Goal: Task Accomplishment & Management: Manage account settings

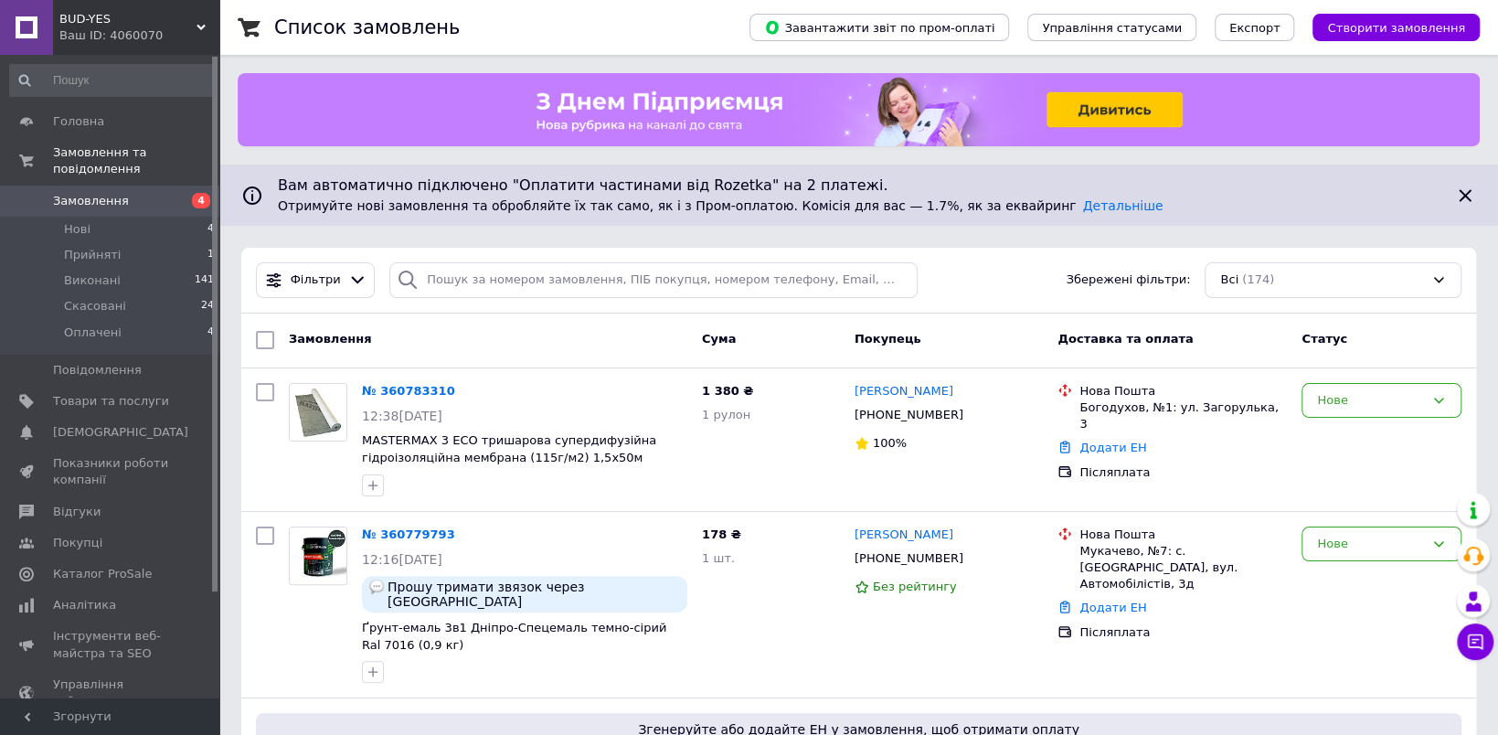
scroll to position [110, 0]
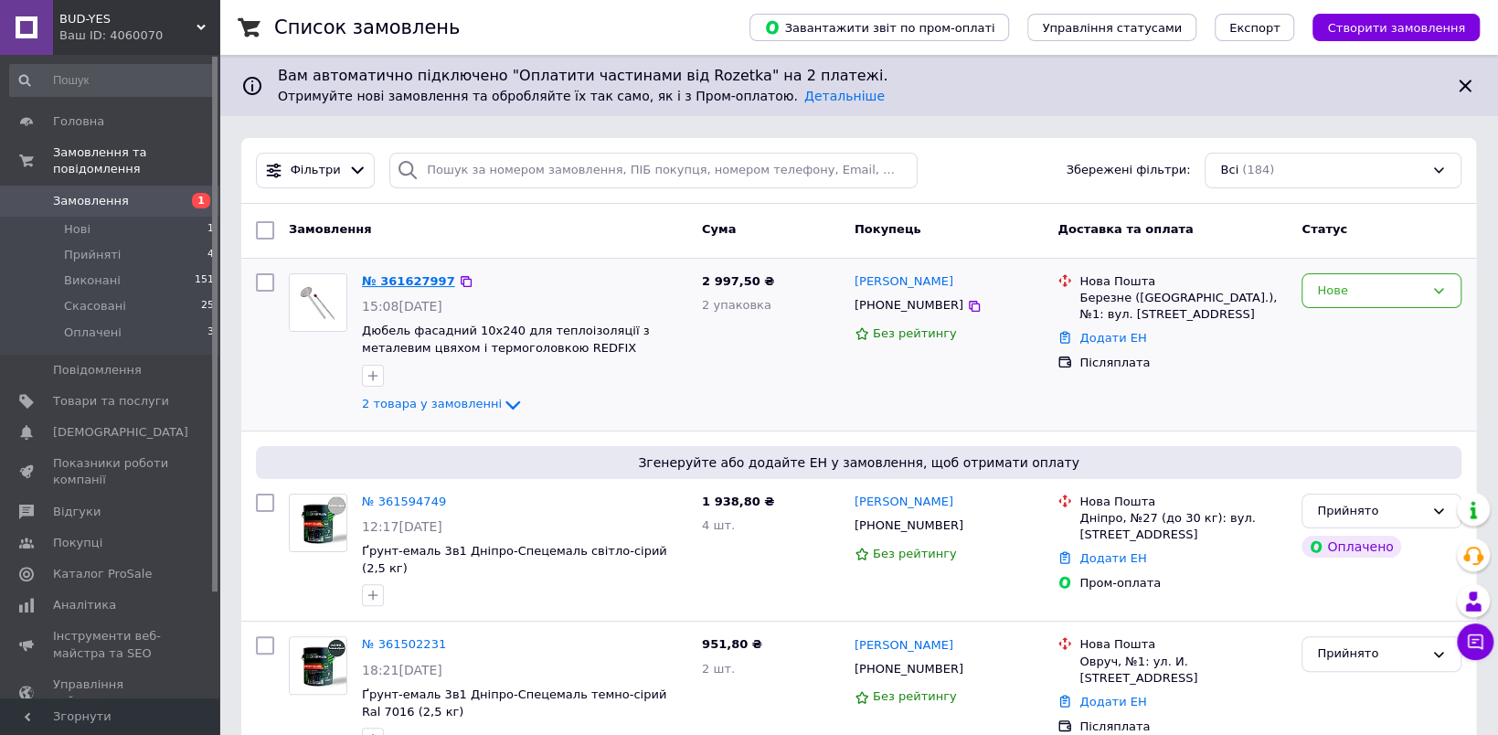
click at [398, 278] on link "№ 361627997" at bounding box center [408, 281] width 93 height 14
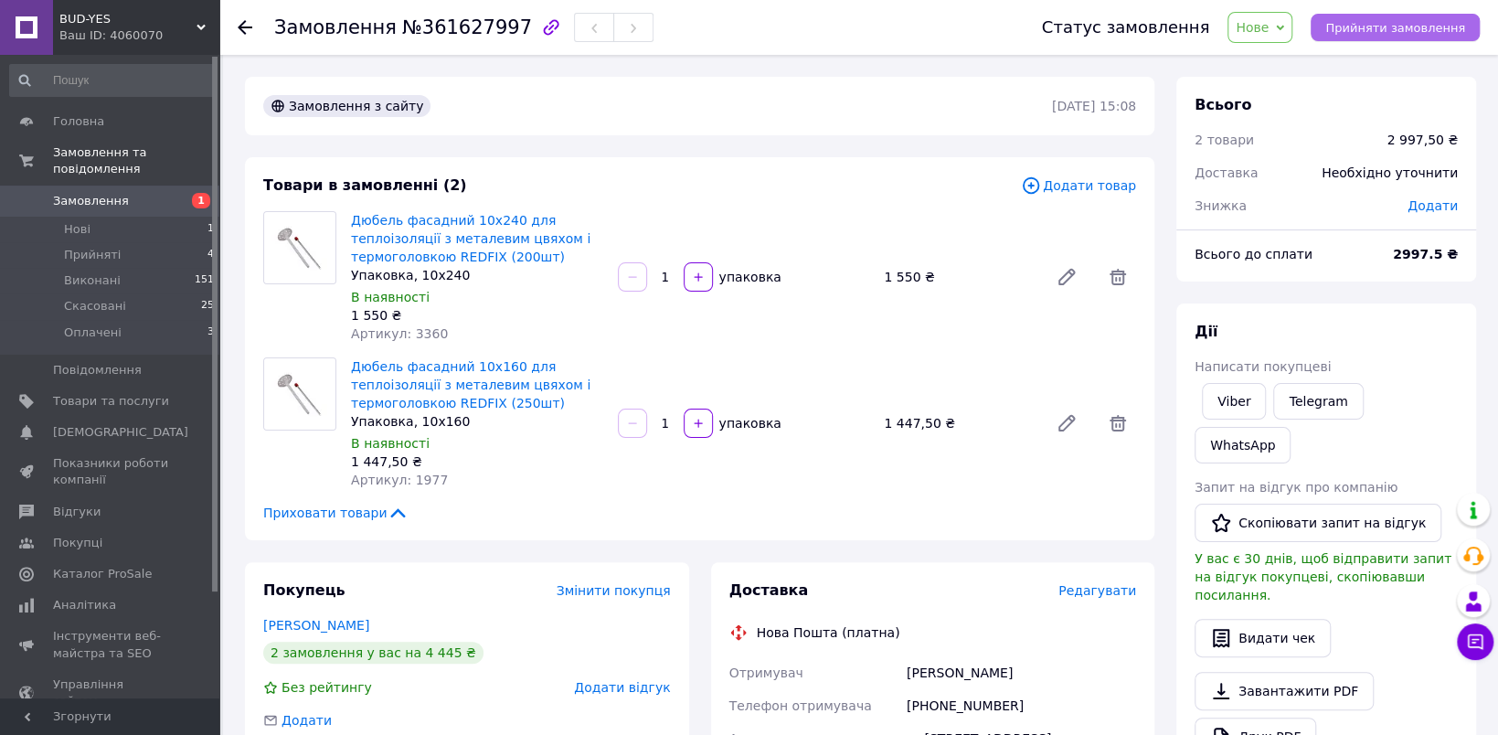
click at [1356, 21] on span "Прийняти замовлення" at bounding box center [1395, 28] width 140 height 14
click at [248, 24] on icon at bounding box center [245, 27] width 15 height 15
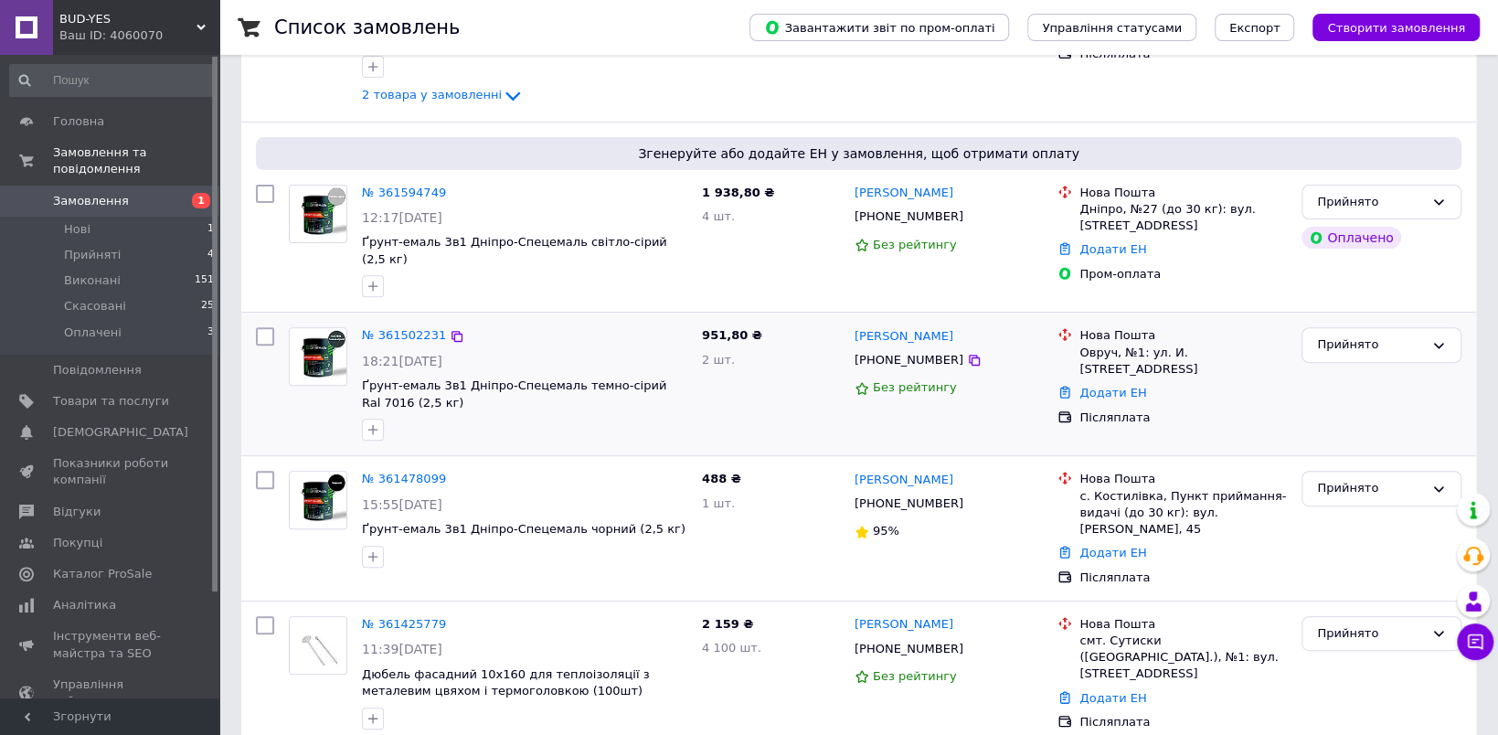
scroll to position [183, 0]
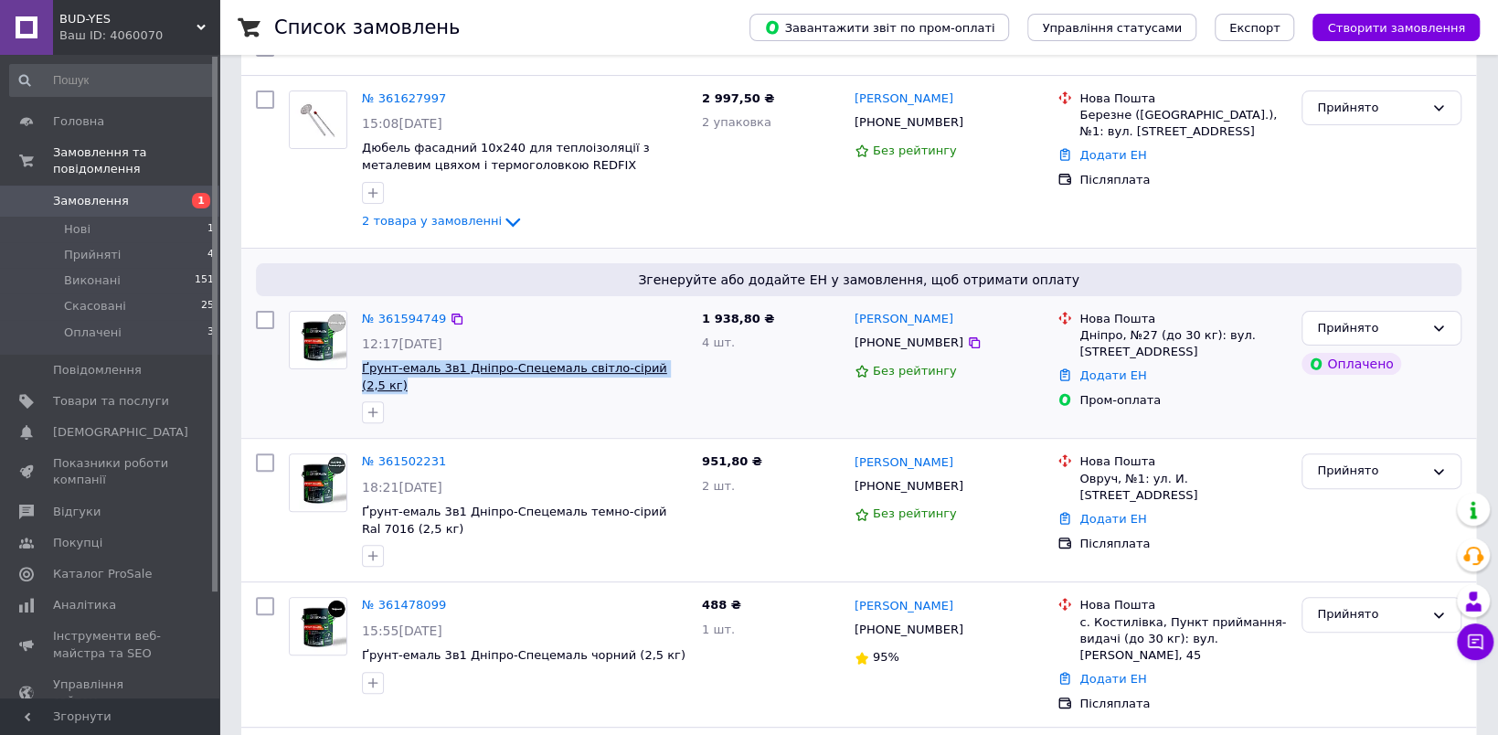
drag, startPoint x: 671, startPoint y: 368, endPoint x: 361, endPoint y: 367, distance: 309.9
click at [362, 367] on span "Ґрунт-емаль 3в1 Дніпро-Спецемаль світло-сірий (2,5 кг)" at bounding box center [524, 377] width 325 height 34
copy span "Ґрунт-емаль 3в1 Дніпро-Спецемаль світло-сірий (2,5 кг)"
click at [391, 315] on link "№ 361594749" at bounding box center [404, 319] width 84 height 14
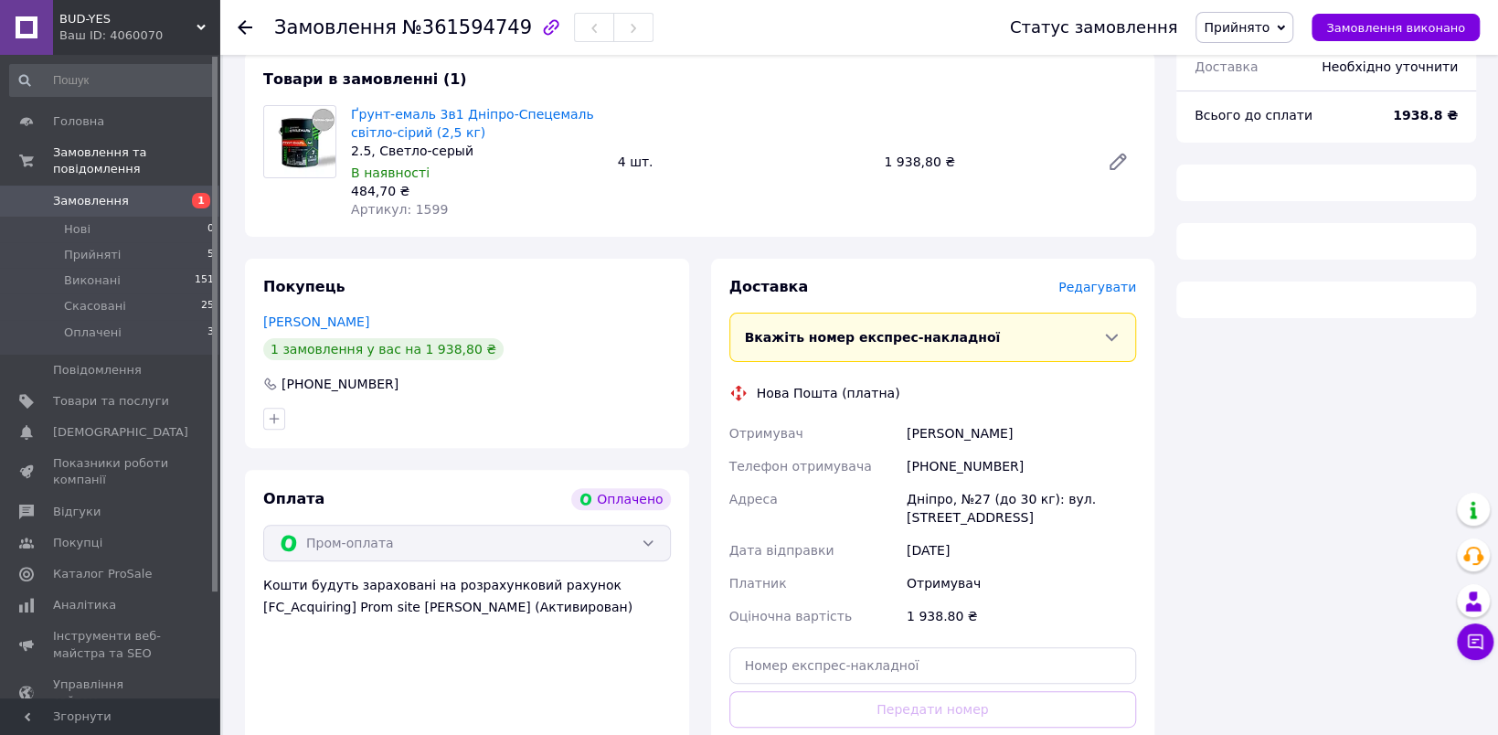
scroll to position [183, 0]
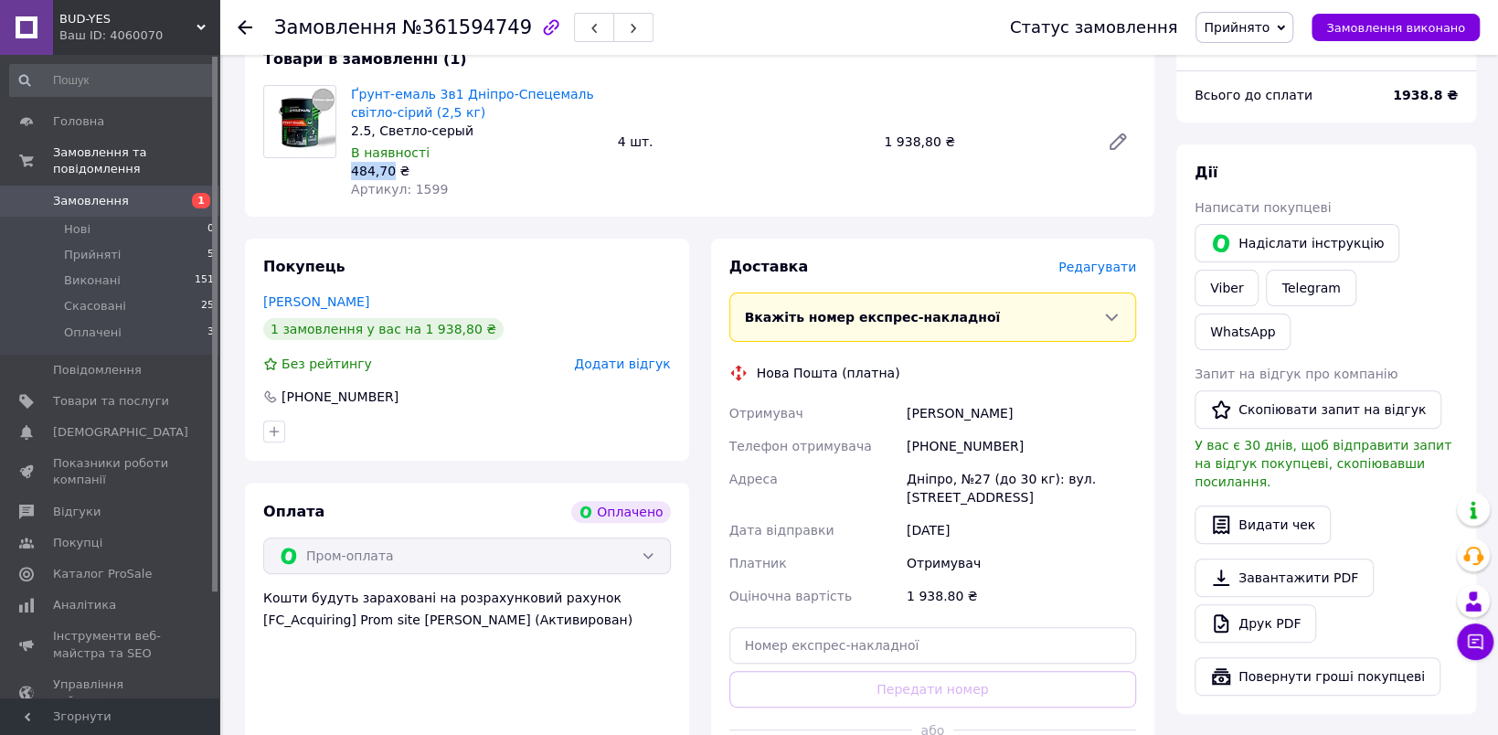
drag, startPoint x: 351, startPoint y: 173, endPoint x: 388, endPoint y: 178, distance: 37.0
click at [388, 178] on div "484,70 ₴" at bounding box center [477, 171] width 252 height 18
copy div "484,70"
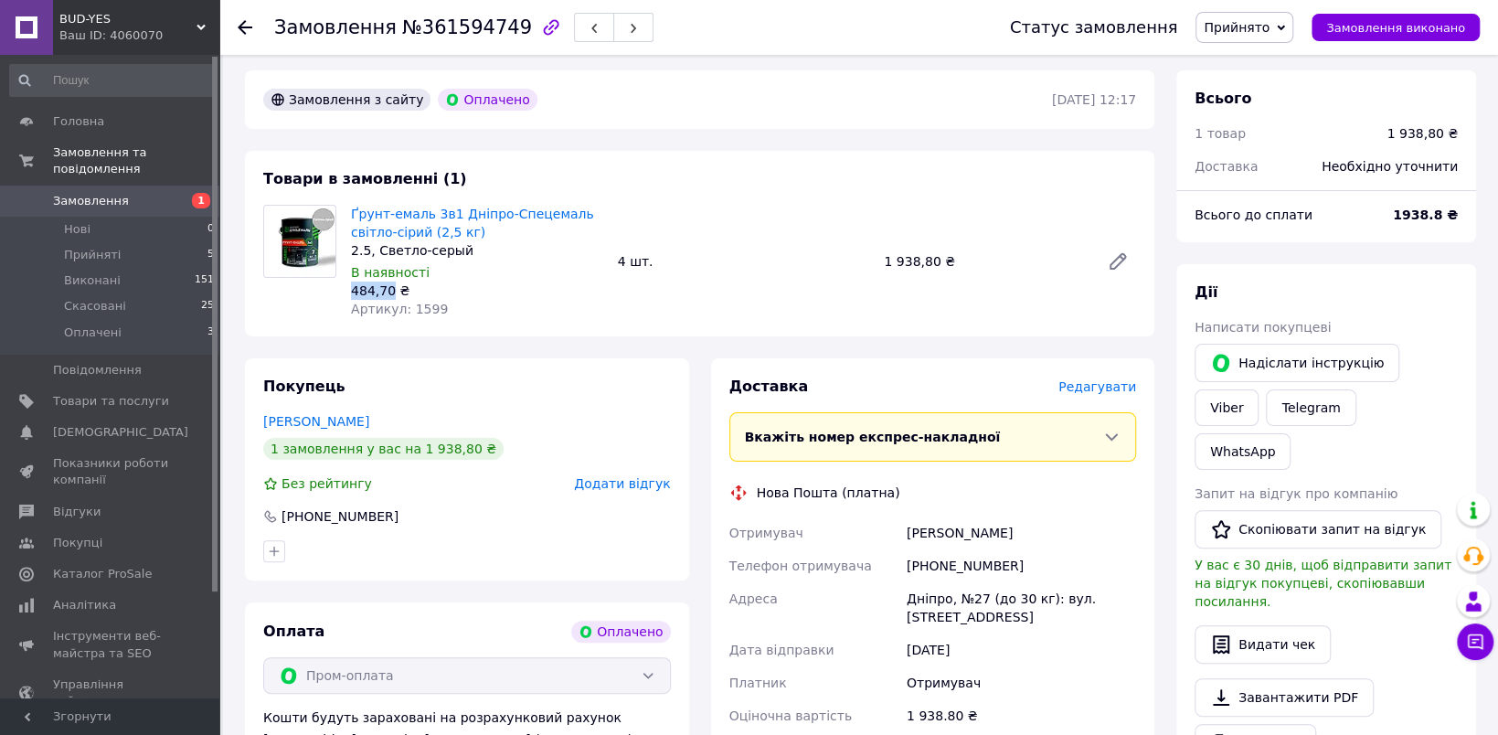
scroll to position [91, 0]
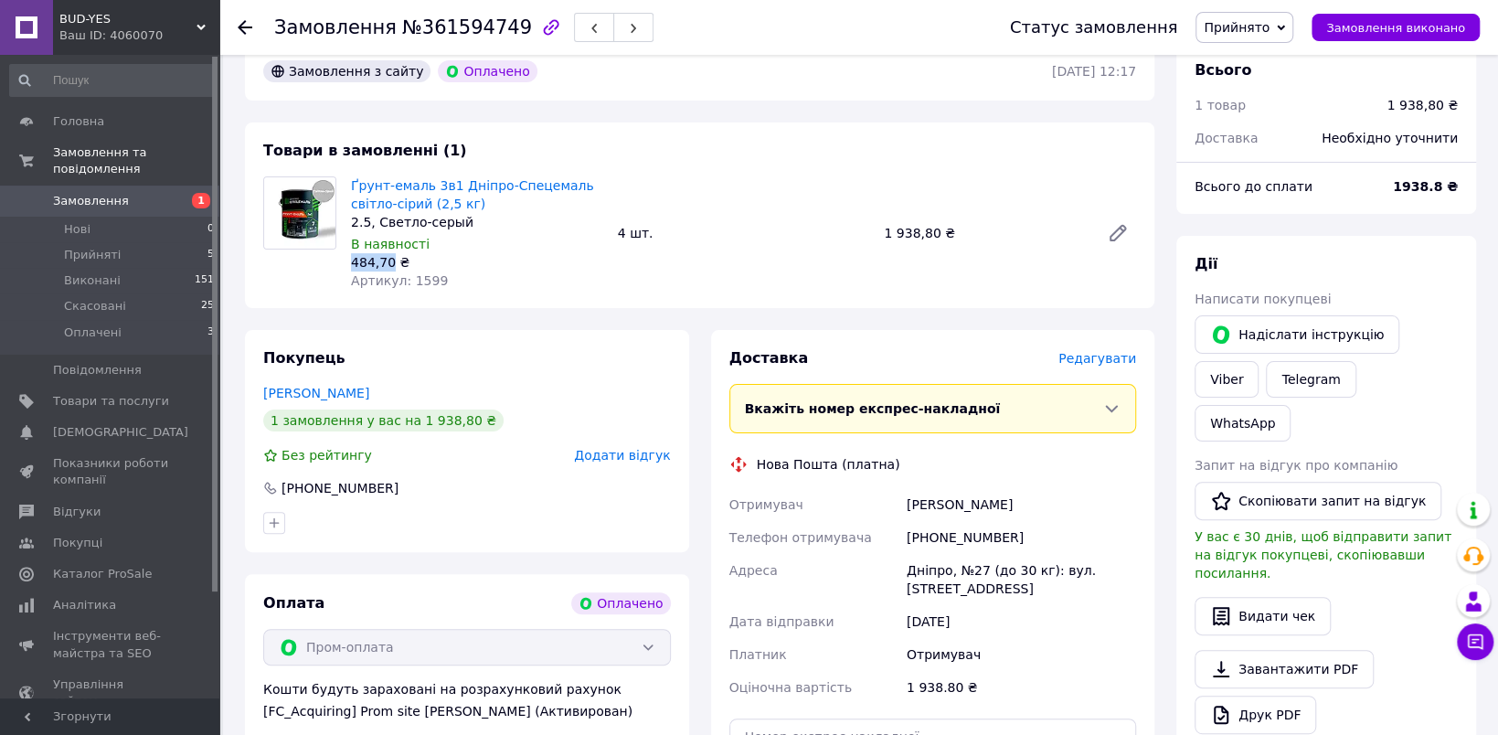
drag, startPoint x: 908, startPoint y: 505, endPoint x: 1014, endPoint y: 510, distance: 106.1
click at [1014, 510] on div "[PERSON_NAME]" at bounding box center [1021, 504] width 237 height 33
copy div "[PERSON_NAME]"
drag, startPoint x: 930, startPoint y: 538, endPoint x: 1017, endPoint y: 537, distance: 86.8
click at [1017, 537] on div "[PHONE_NUMBER]" at bounding box center [1021, 537] width 237 height 33
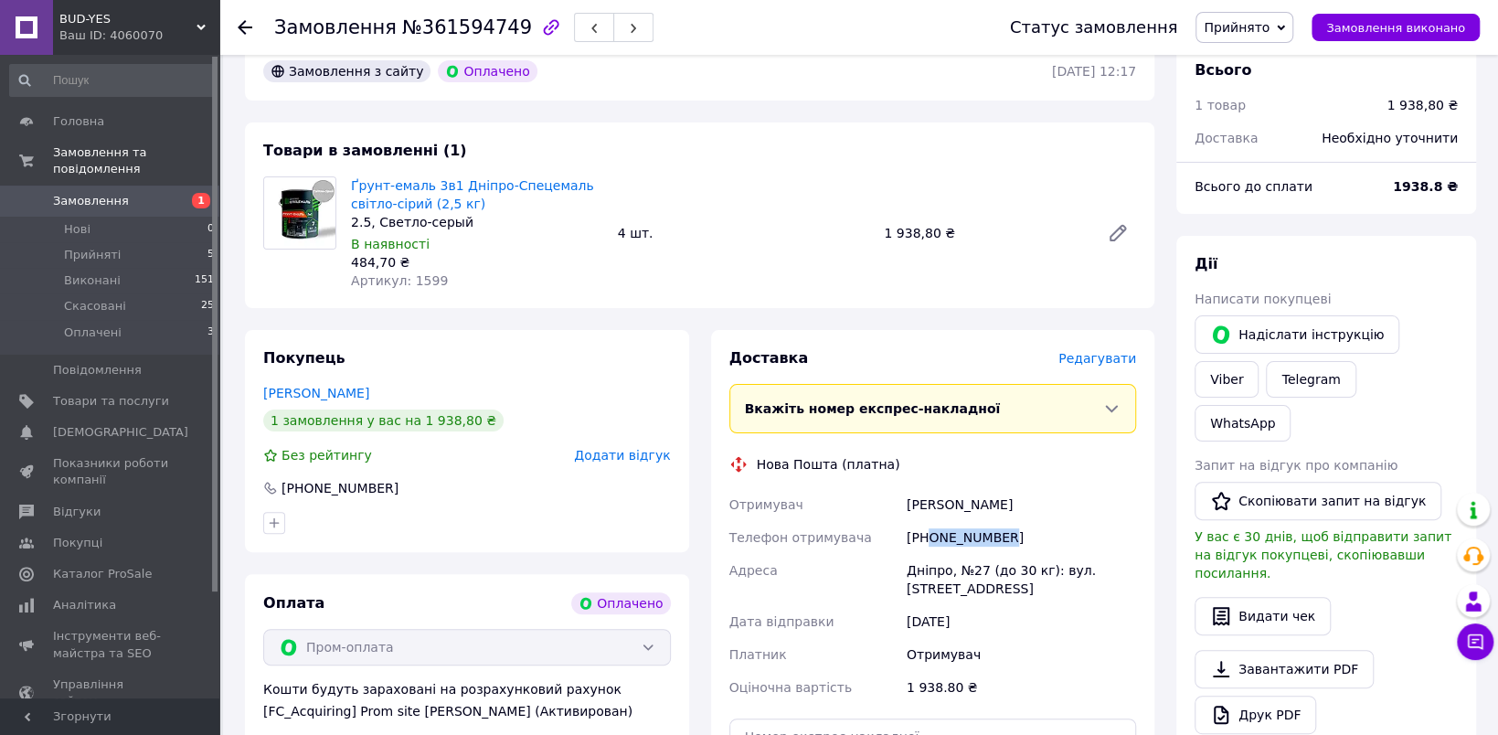
copy div "0974350422"
drag, startPoint x: 908, startPoint y: 571, endPoint x: 946, endPoint y: 575, distance: 38.6
click at [946, 575] on div "Дніпро, №27 (до 30 кг): вул. [STREET_ADDRESS]" at bounding box center [1021, 579] width 237 height 51
copy div "Дніпро"
drag, startPoint x: 957, startPoint y: 572, endPoint x: 1079, endPoint y: 582, distance: 122.9
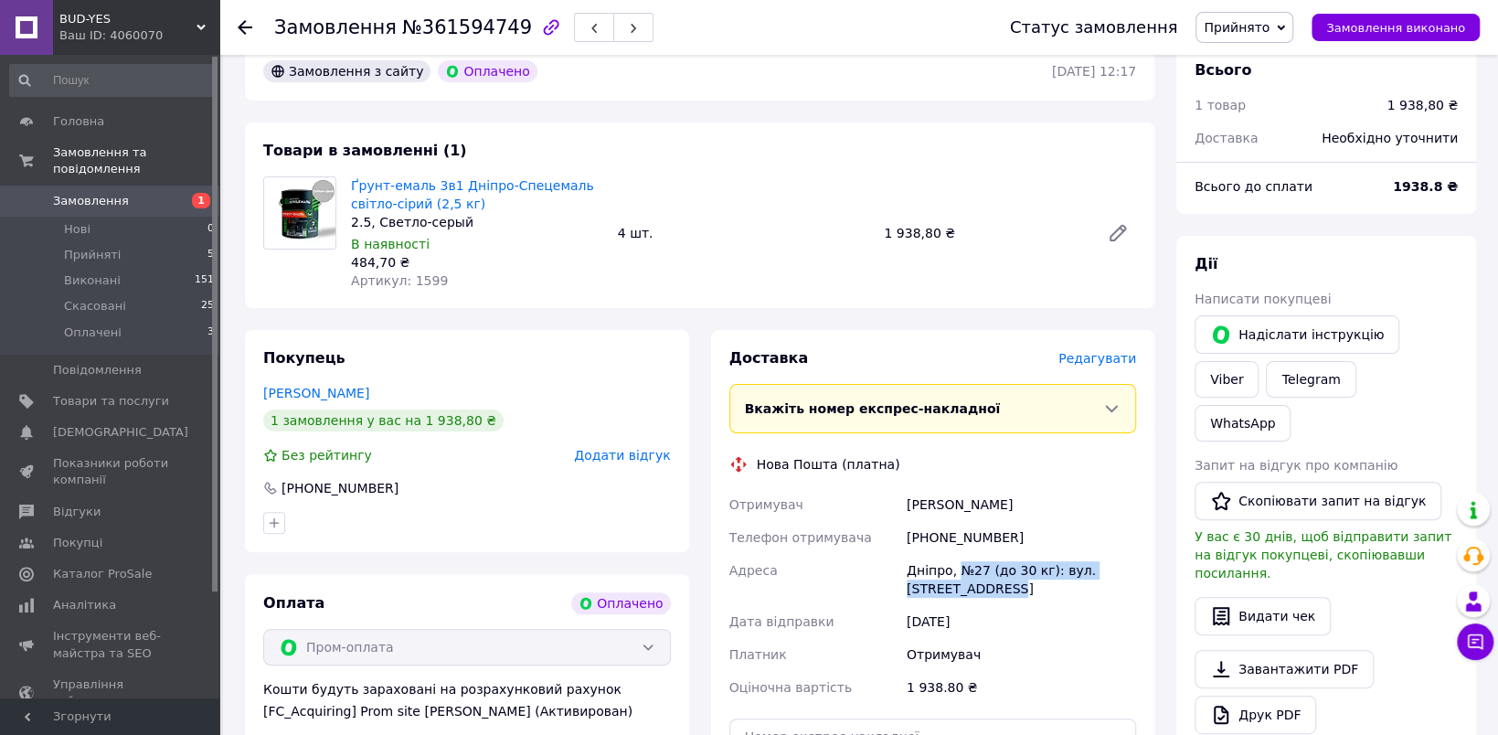
click at [1079, 582] on div "Дніпро, №27 (до 30 кг): вул. [STREET_ADDRESS]" at bounding box center [1021, 579] width 237 height 51
copy div "№27 (до 30 кг): вул. [STREET_ADDRESS]"
drag, startPoint x: 409, startPoint y: 279, endPoint x: 437, endPoint y: 292, distance: 31.5
click at [437, 292] on div "Ґрунт-емаль 3в1 Дніпро-Спецемаль світло-сірий (2,5 кг) 2.5, Светло-серый В наяв…" at bounding box center [477, 233] width 267 height 121
drag, startPoint x: 406, startPoint y: 281, endPoint x: 487, endPoint y: 292, distance: 82.1
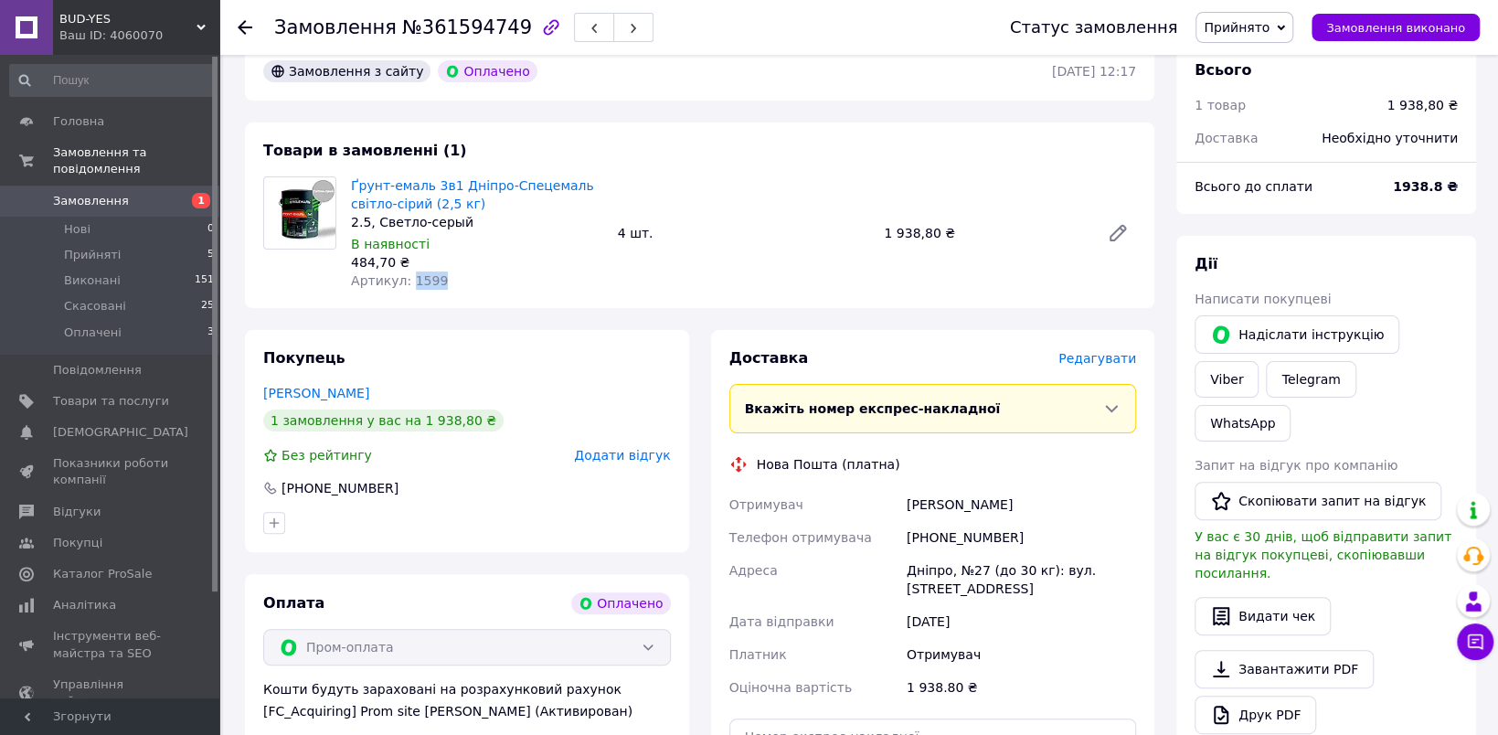
click at [487, 292] on div "Ґрунт-емаль 3в1 Дніпро-Спецемаль світло-сірий (2,5 кг) 2.5, Светло-серый В наяв…" at bounding box center [477, 233] width 267 height 121
copy span "1599"
drag, startPoint x: 388, startPoint y: 264, endPoint x: 352, endPoint y: 264, distance: 36.6
click at [352, 264] on div "484,70 ₴" at bounding box center [477, 262] width 252 height 18
copy div "484,70"
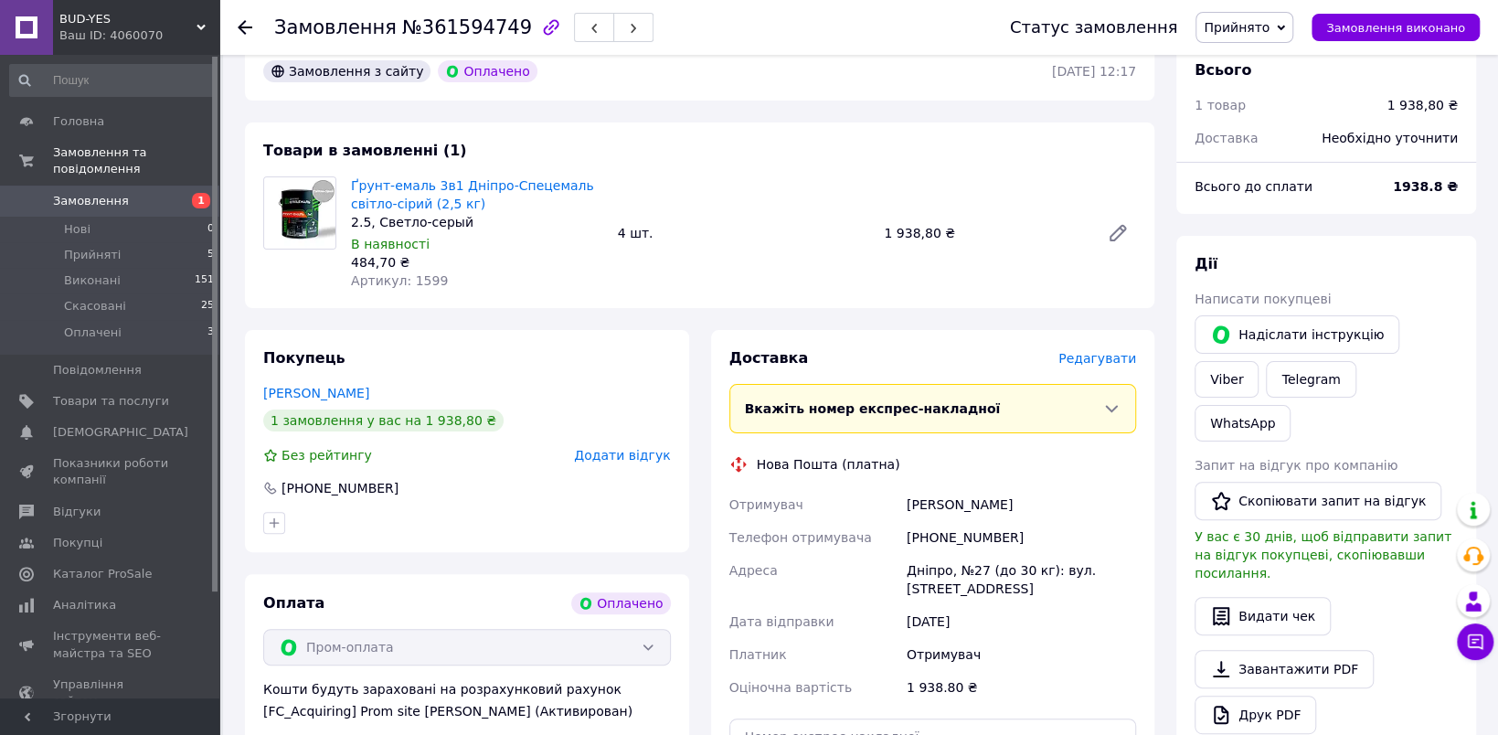
click at [246, 24] on icon at bounding box center [245, 27] width 15 height 15
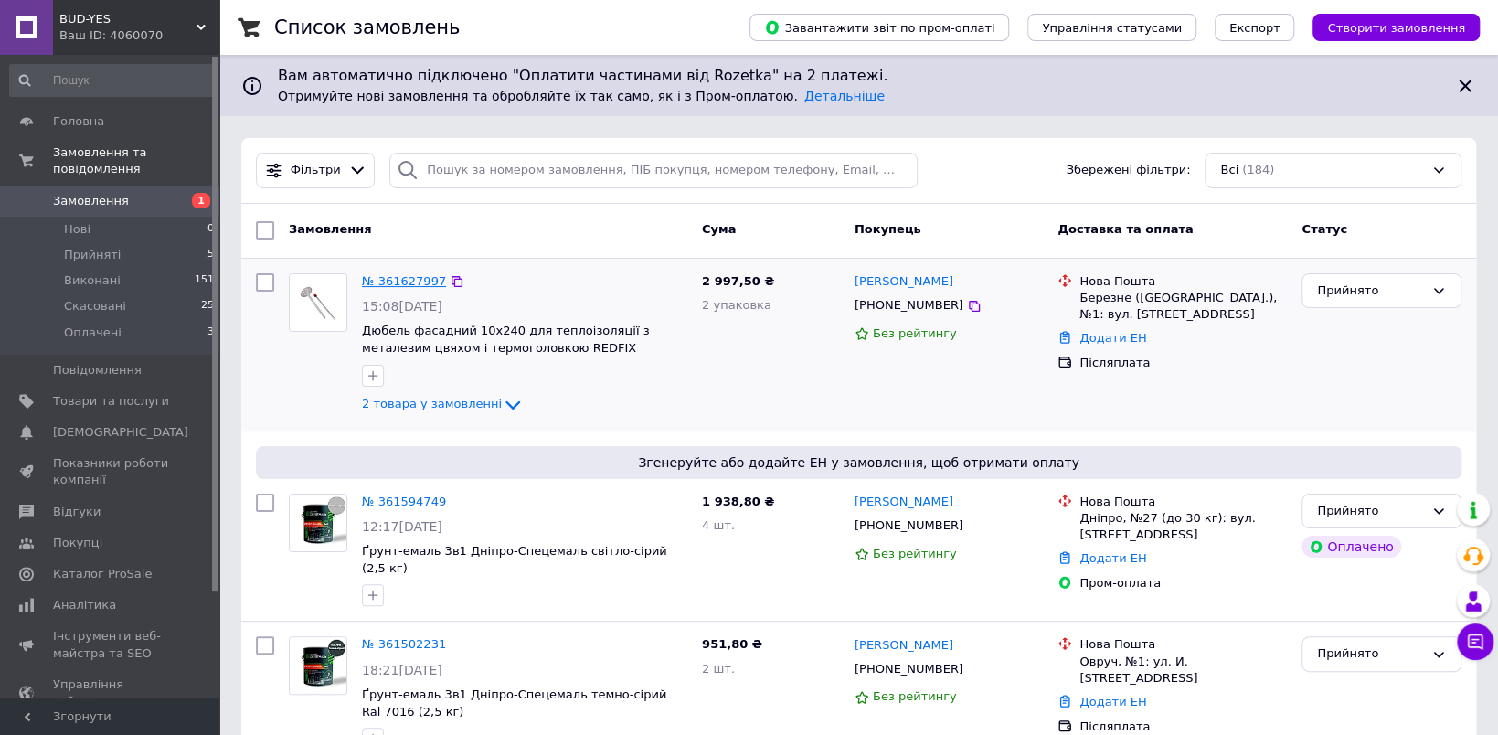
click at [394, 277] on link "№ 361627997" at bounding box center [404, 281] width 84 height 14
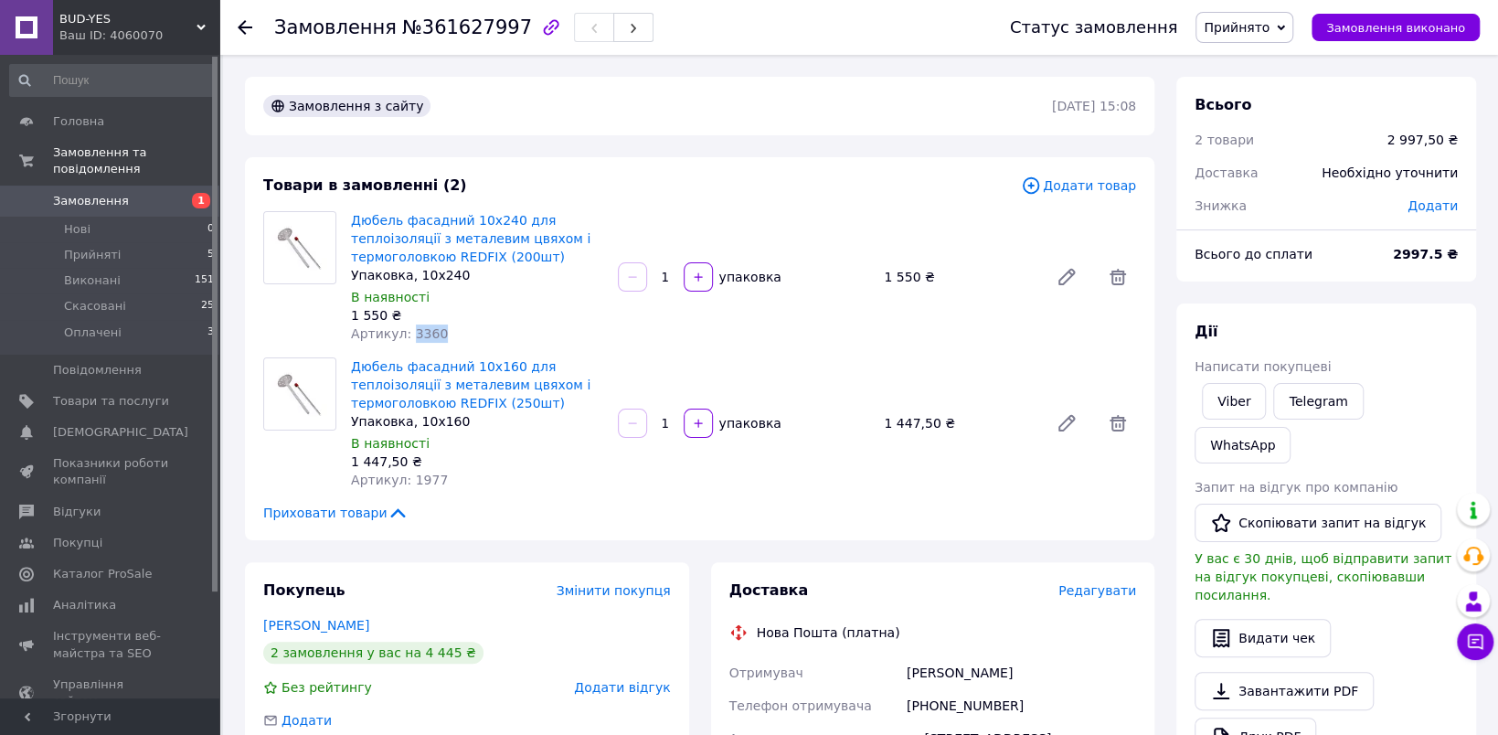
drag, startPoint x: 405, startPoint y: 333, endPoint x: 439, endPoint y: 339, distance: 34.4
click at [439, 339] on div "Артикул: 3360" at bounding box center [477, 333] width 252 height 18
copy span "3360"
drag, startPoint x: 408, startPoint y: 481, endPoint x: 468, endPoint y: 484, distance: 60.4
click at [468, 484] on div "Артикул: 1977" at bounding box center [477, 480] width 252 height 18
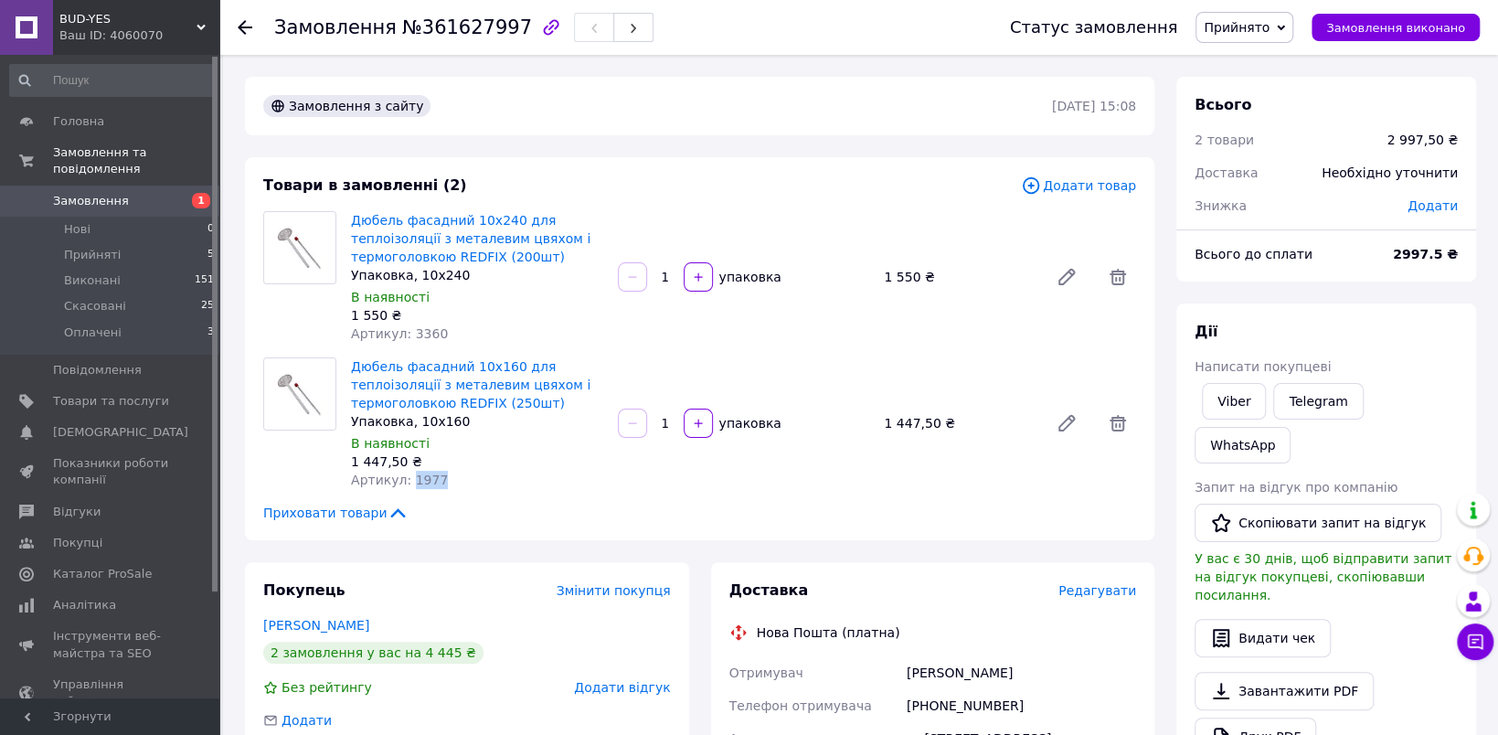
copy span "1977"
